Goal: Task Accomplishment & Management: Manage account settings

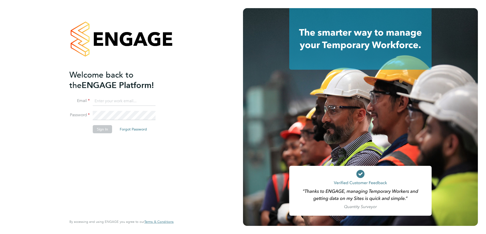
type input "nigel.bennett@lancashire.gov.uk"
click at [110, 130] on button "Sign In" at bounding box center [102, 129] width 19 height 8
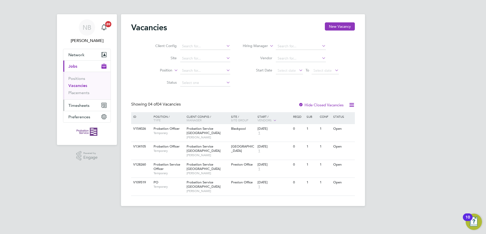
click at [82, 105] on span "Timesheets" at bounding box center [78, 105] width 21 height 5
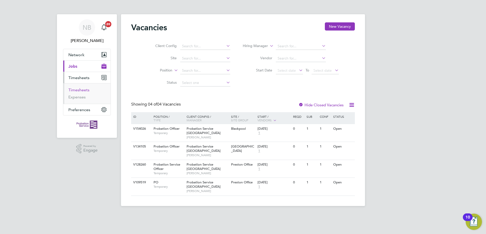
click at [83, 92] on link "Timesheets" at bounding box center [78, 89] width 21 height 5
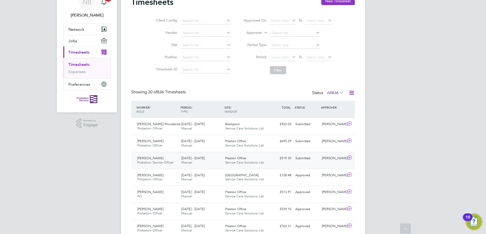
click at [350, 157] on icon at bounding box center [350, 158] width 6 height 4
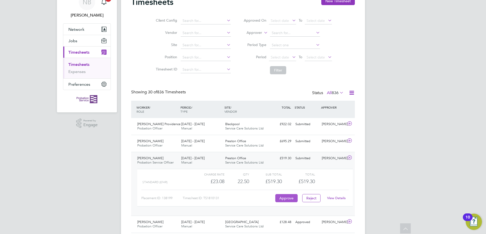
click at [286, 198] on button "Approve" at bounding box center [286, 198] width 22 height 8
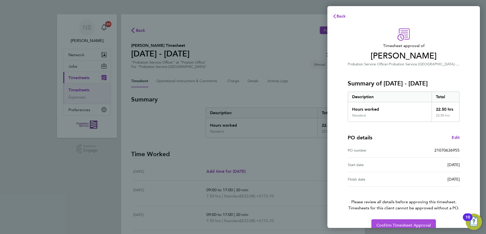
click at [384, 225] on span "Confirm Timesheet Approval" at bounding box center [404, 225] width 54 height 5
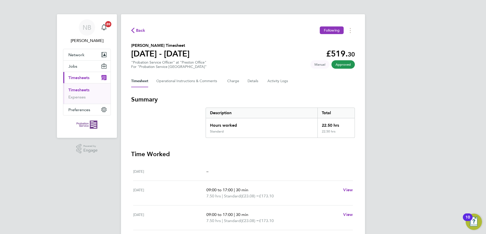
click at [77, 89] on link "Timesheets" at bounding box center [78, 89] width 21 height 5
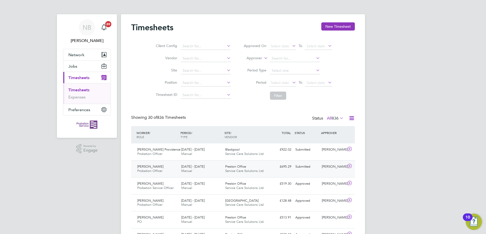
click at [349, 166] on icon at bounding box center [350, 166] width 6 height 4
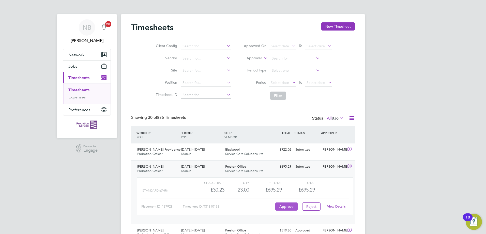
click at [287, 204] on button "Approve" at bounding box center [286, 206] width 22 height 8
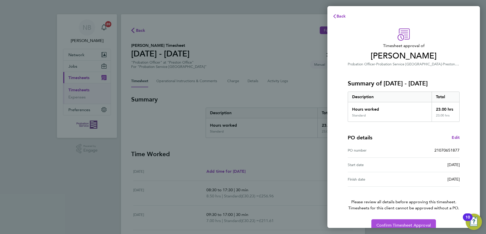
click at [395, 223] on span "Confirm Timesheet Approval" at bounding box center [404, 225] width 54 height 5
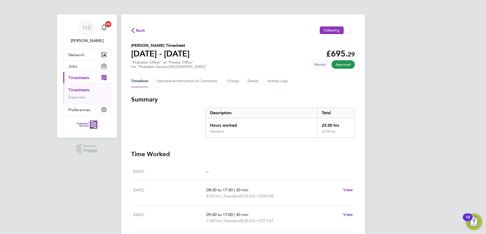
click at [78, 89] on link "Timesheets" at bounding box center [78, 89] width 21 height 5
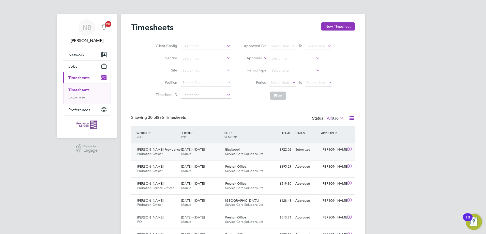
click at [350, 148] on icon at bounding box center [350, 149] width 6 height 4
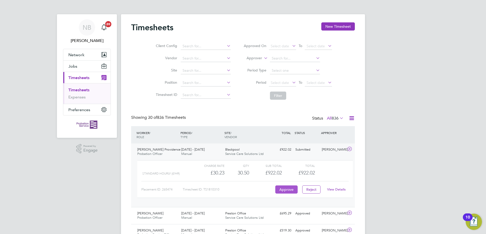
click at [283, 187] on button "Approve" at bounding box center [286, 189] width 22 height 8
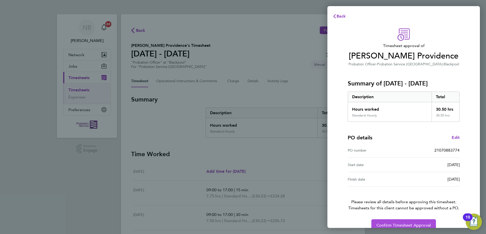
click at [387, 222] on button "Confirm Timesheet Approval" at bounding box center [404, 225] width 65 height 12
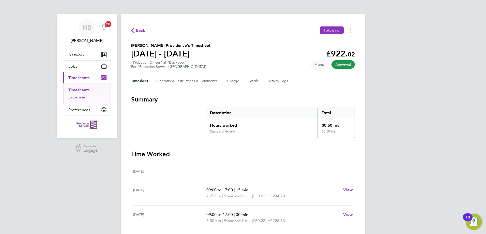
click at [69, 96] on link "Expenses" at bounding box center [76, 97] width 17 height 5
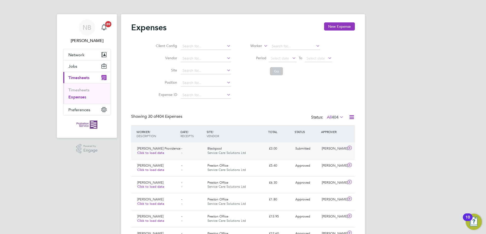
click at [349, 147] on icon at bounding box center [350, 148] width 6 height 4
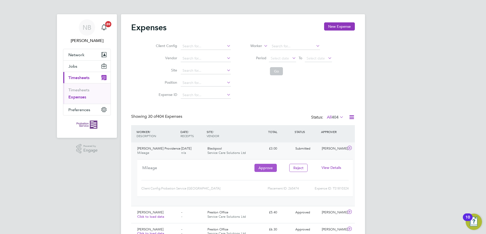
click at [265, 168] on button "Approve" at bounding box center [266, 168] width 22 height 8
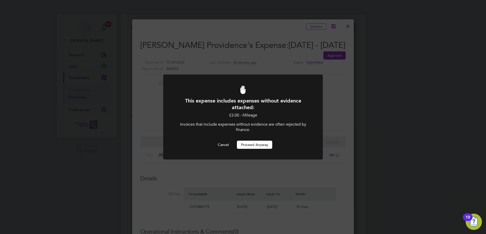
click at [254, 145] on button "Proceed Anyway" at bounding box center [254, 145] width 35 height 8
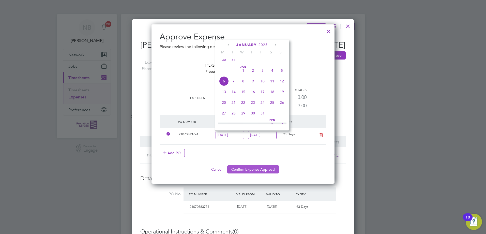
click at [252, 167] on button "Confirm Expense Approval" at bounding box center [253, 169] width 52 height 8
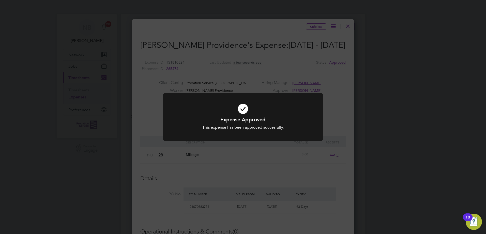
click at [331, 84] on div "Expense Approved This expense has been approved succesfully. Cancel Okay" at bounding box center [243, 117] width 486 height 234
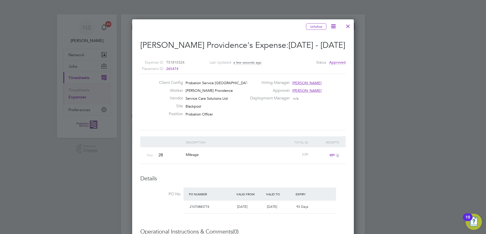
click at [349, 24] on div at bounding box center [348, 24] width 9 height 9
